Goal: Information Seeking & Learning: Learn about a topic

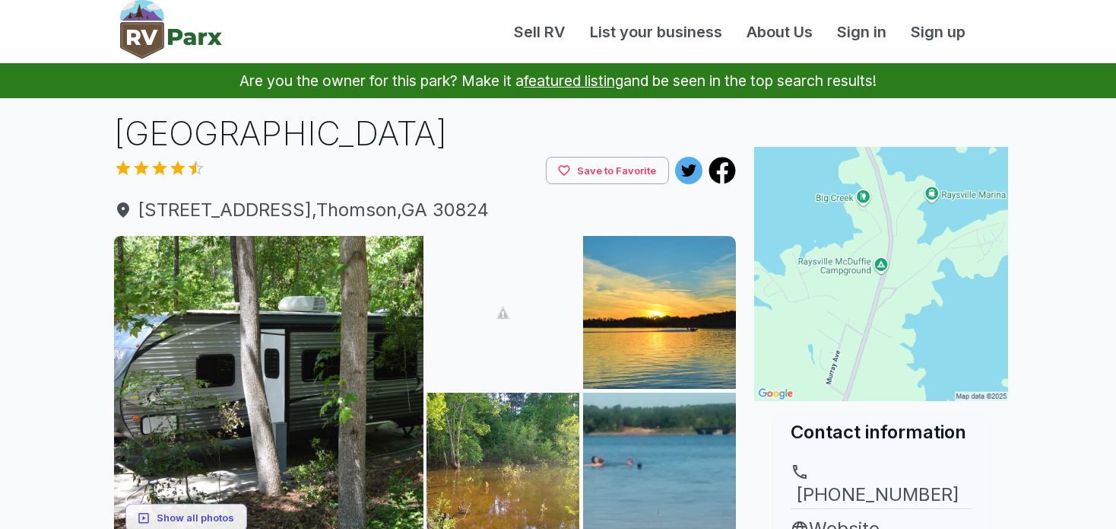
scroll to position [140, 0]
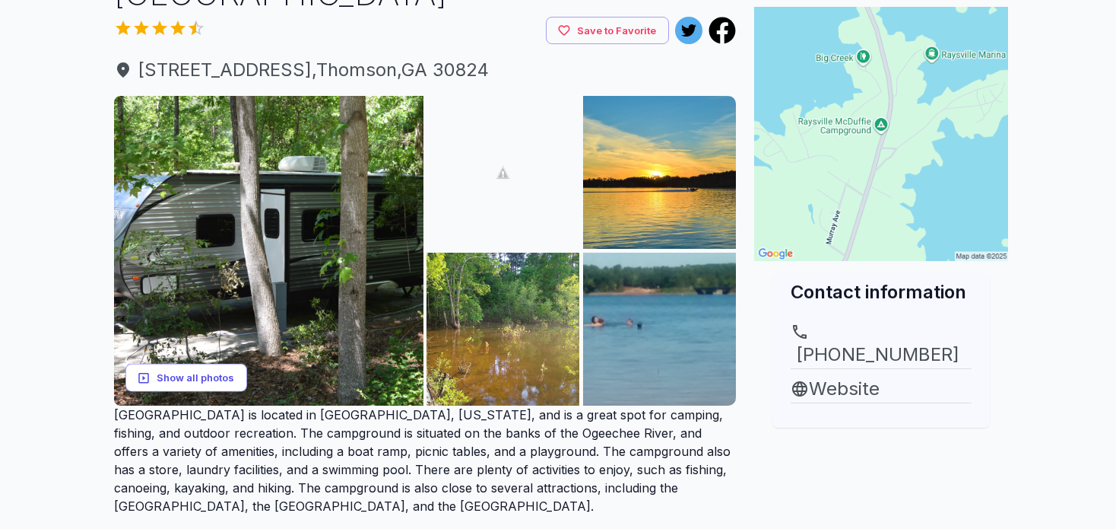
click at [208, 370] on button "Show all photos" at bounding box center [186, 378] width 122 height 28
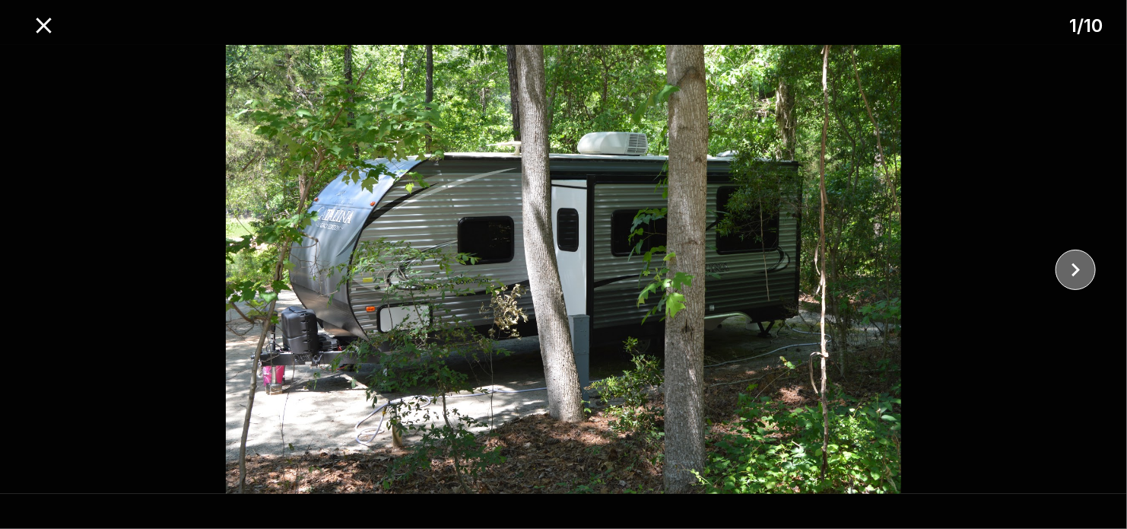
click at [1077, 274] on icon "close" at bounding box center [1075, 269] width 27 height 27
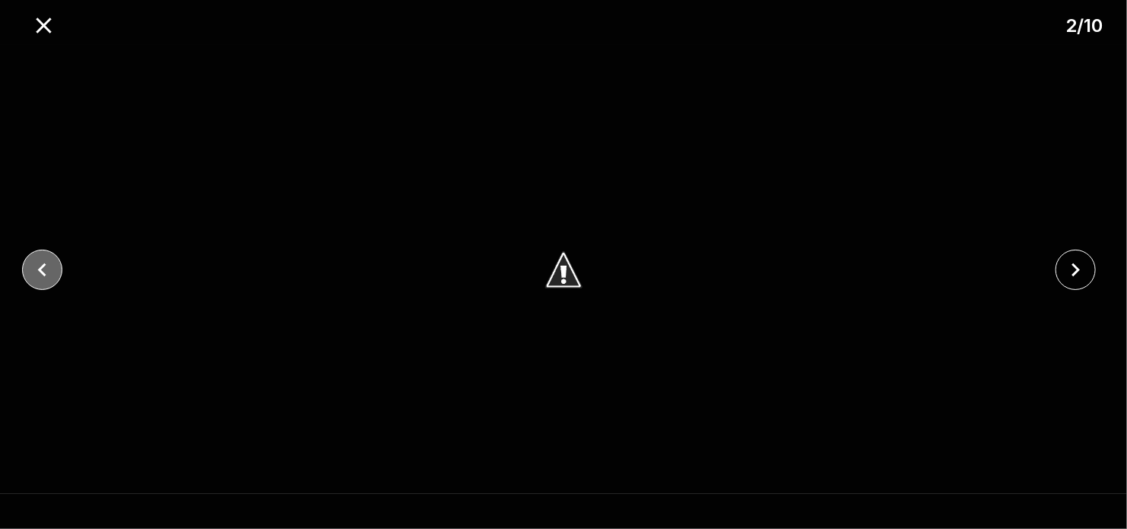
click at [43, 284] on button "close" at bounding box center [42, 269] width 40 height 40
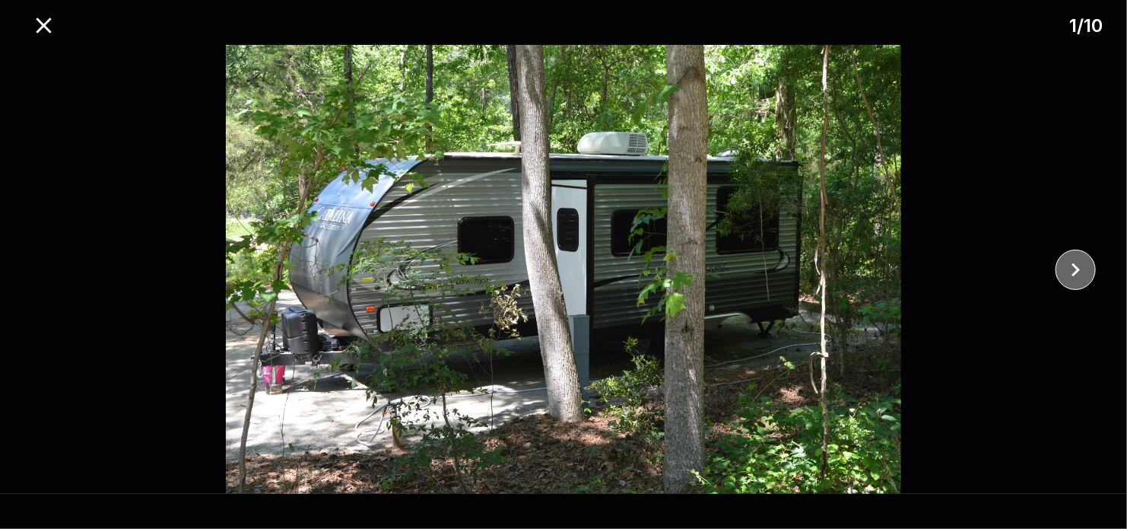
click at [1077, 275] on icon "close" at bounding box center [1075, 269] width 27 height 27
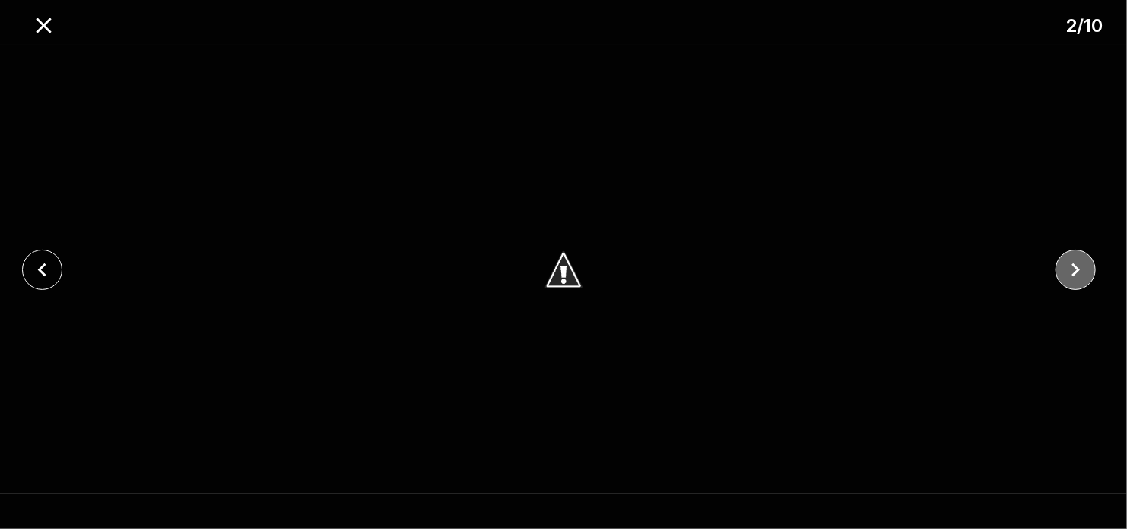
click at [1077, 275] on icon "close" at bounding box center [1075, 269] width 27 height 27
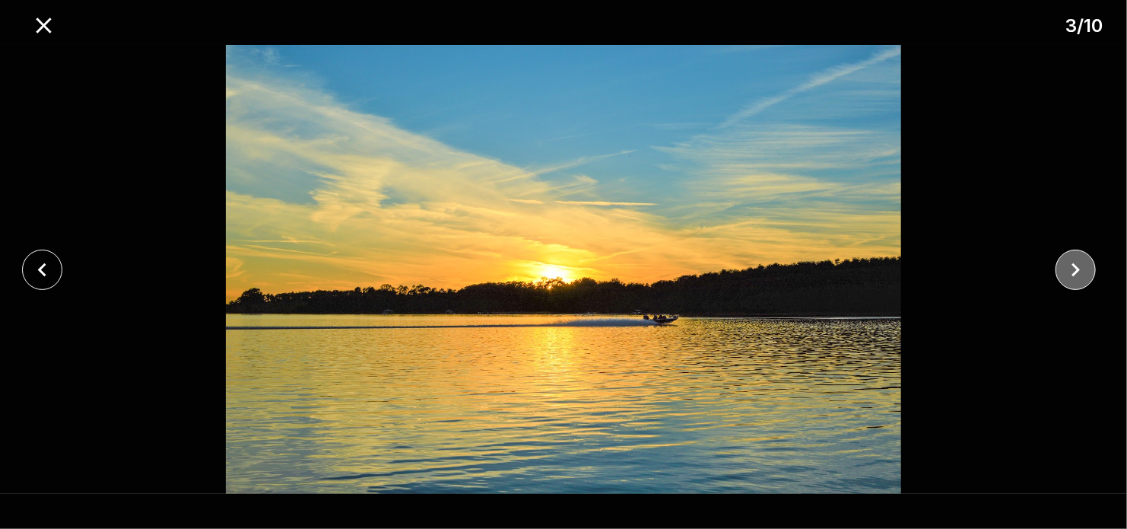
click at [1077, 275] on icon "close" at bounding box center [1075, 269] width 27 height 27
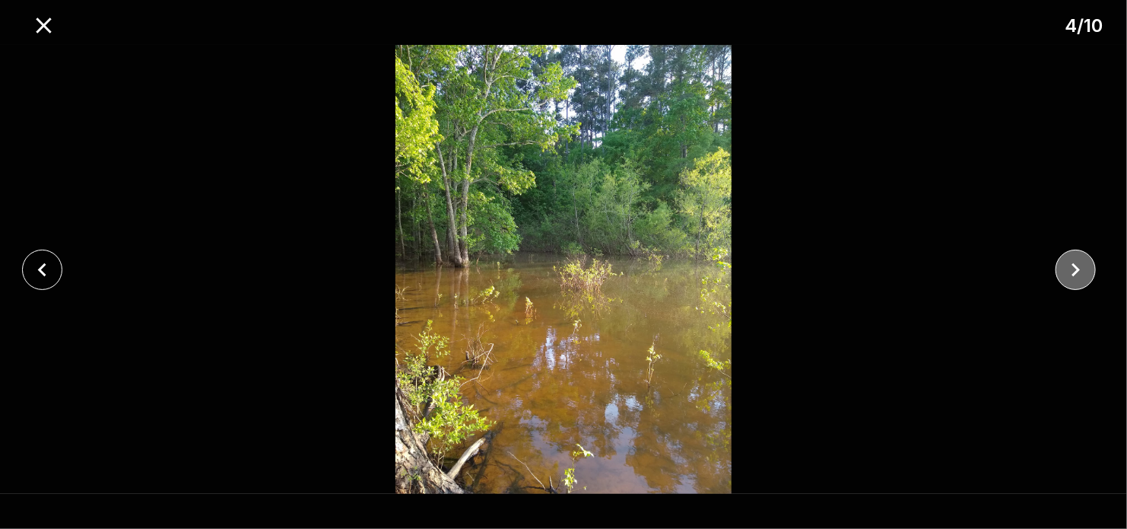
click at [1077, 275] on icon "close" at bounding box center [1075, 269] width 27 height 27
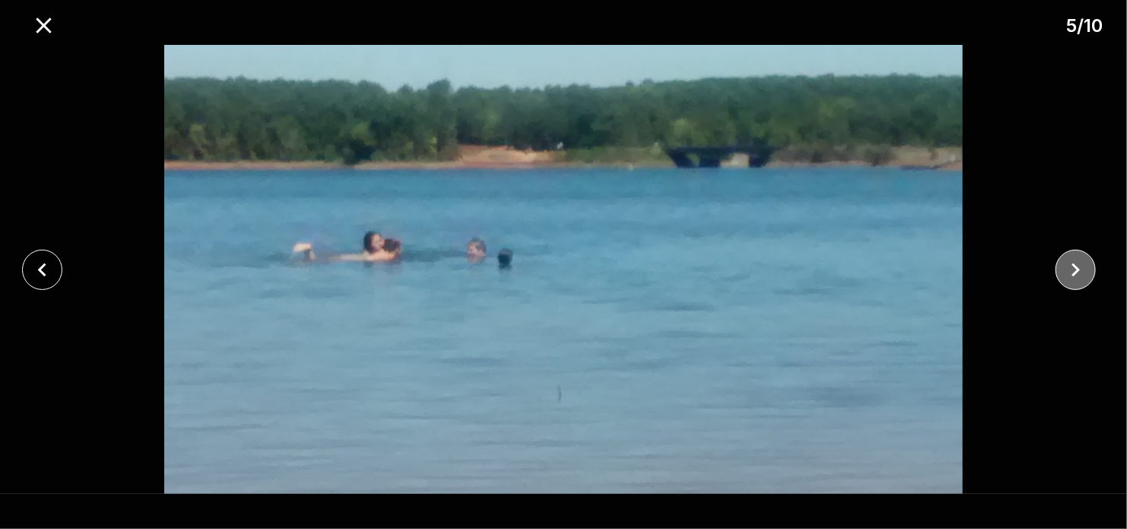
click at [1077, 275] on icon "close" at bounding box center [1075, 269] width 27 height 27
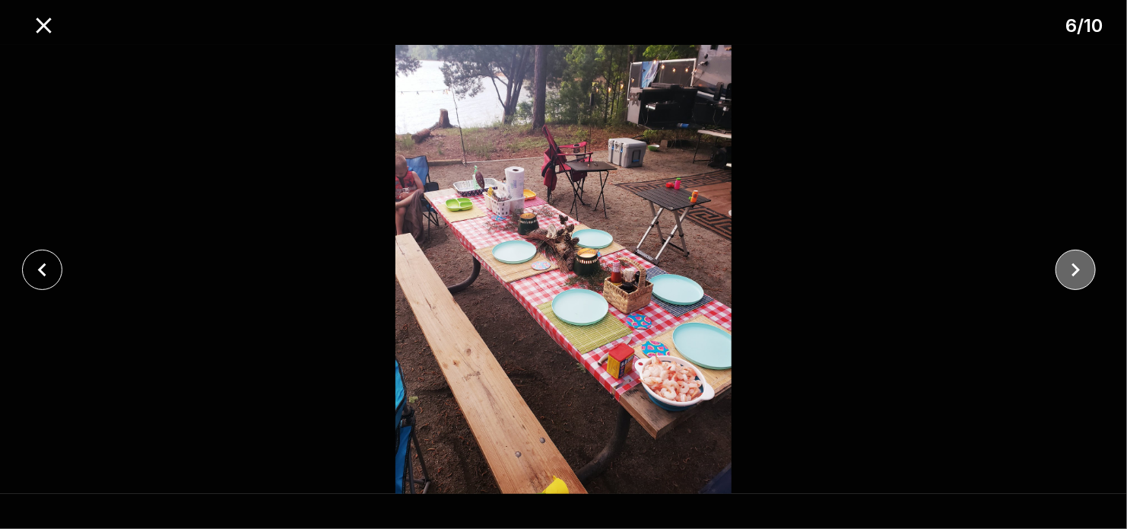
click at [1077, 275] on icon "close" at bounding box center [1075, 269] width 27 height 27
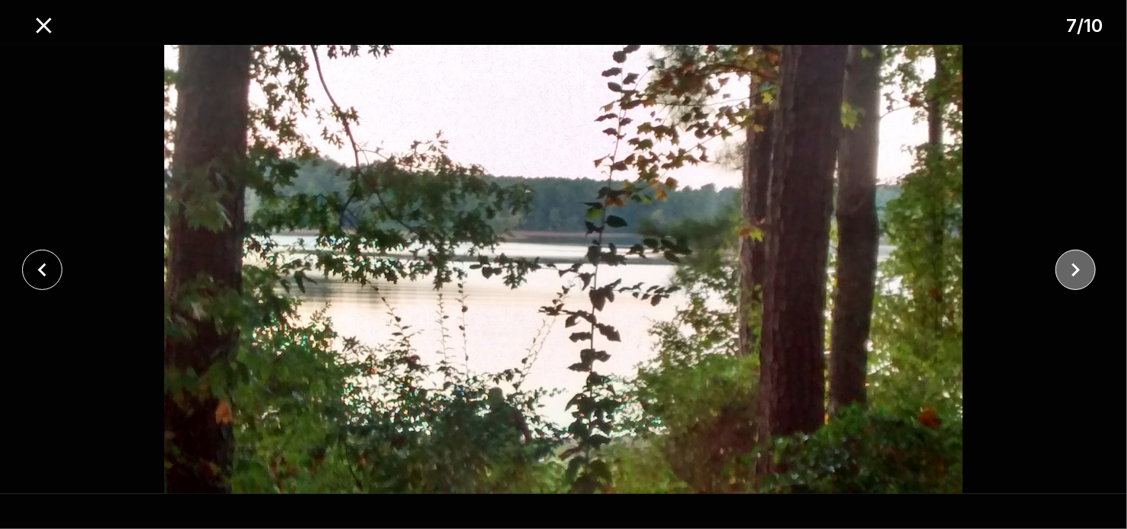
click at [1077, 275] on icon "close" at bounding box center [1075, 269] width 27 height 27
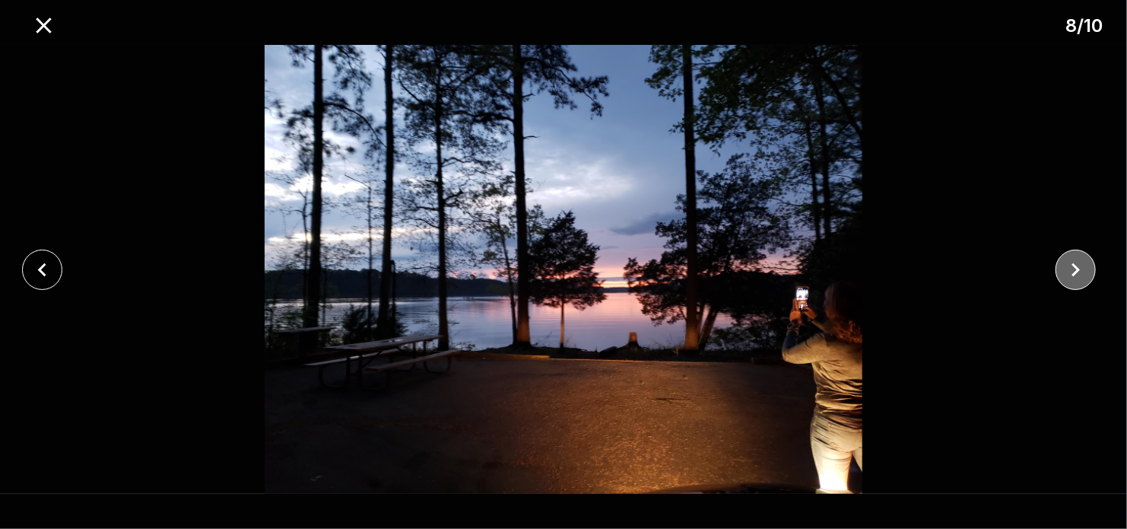
click at [1077, 275] on icon "close" at bounding box center [1075, 269] width 27 height 27
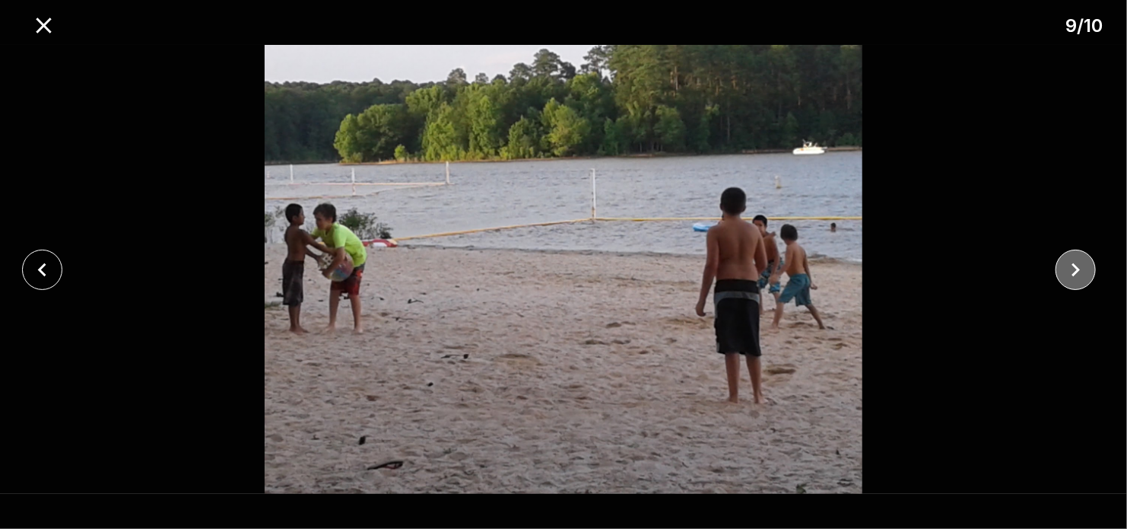
click at [1077, 275] on icon "close" at bounding box center [1075, 269] width 27 height 27
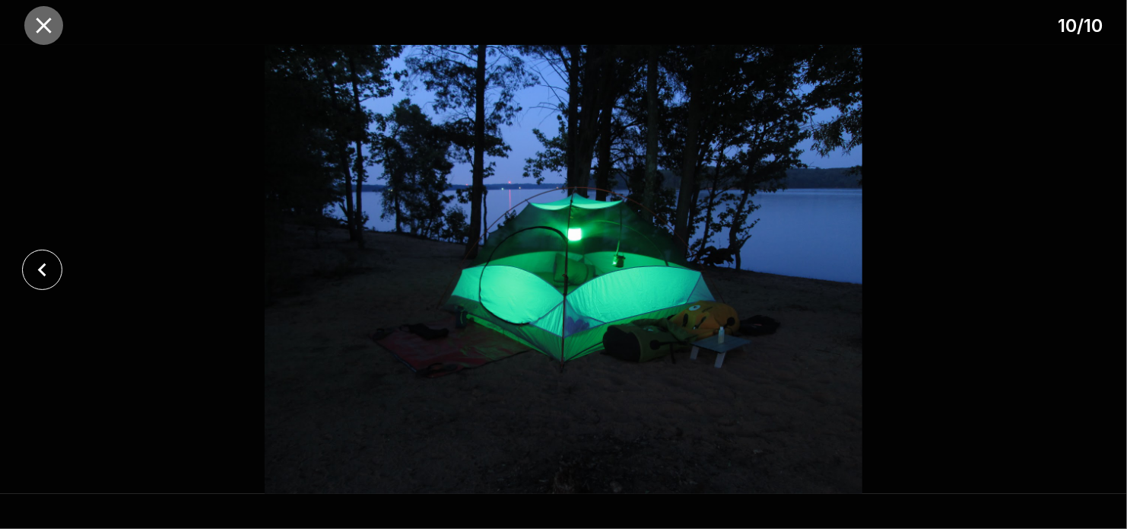
click at [37, 31] on icon "close" at bounding box center [43, 24] width 15 height 15
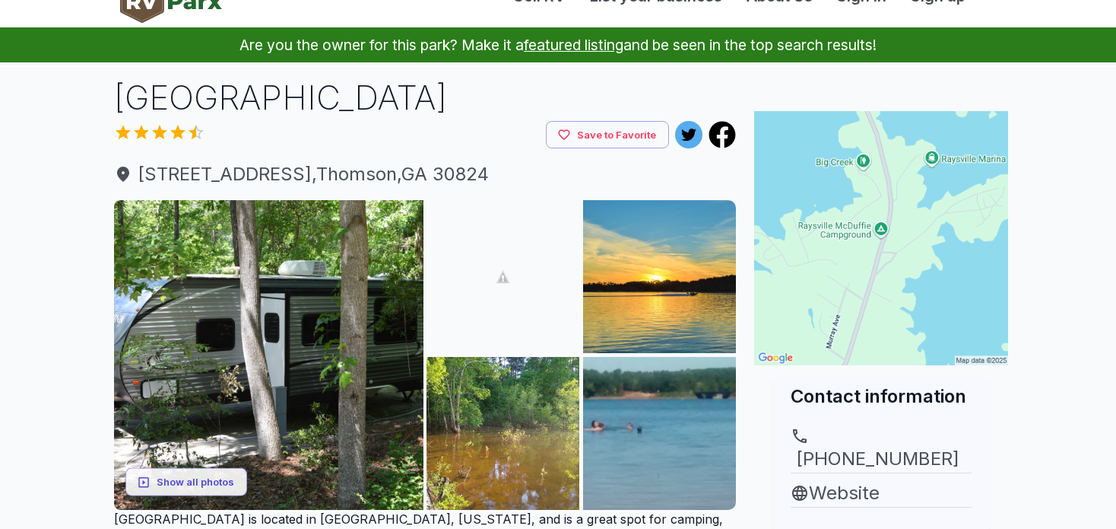
scroll to position [0, 0]
